Goal: Navigation & Orientation: Find specific page/section

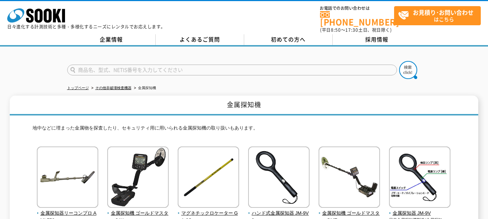
drag, startPoint x: 443, startPoint y: 72, endPoint x: 453, endPoint y: 71, distance: 9.5
click at [453, 71] on div at bounding box center [244, 64] width 488 height 35
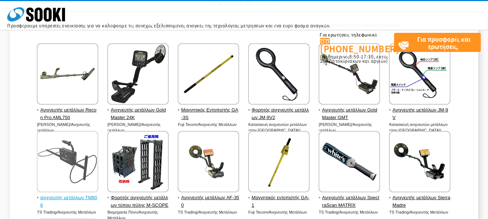
scroll to position [59, 0]
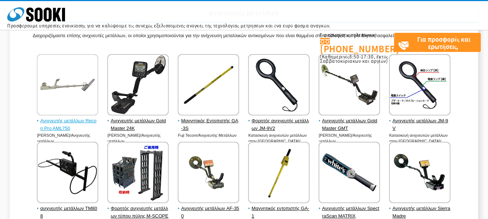
click at [77, 96] on img at bounding box center [67, 85] width 61 height 63
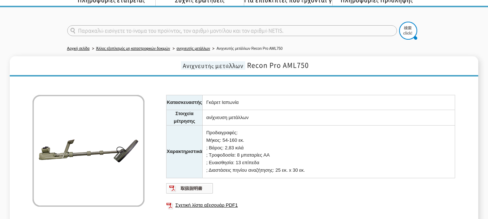
scroll to position [72, 0]
